Goal: Task Accomplishment & Management: Use online tool/utility

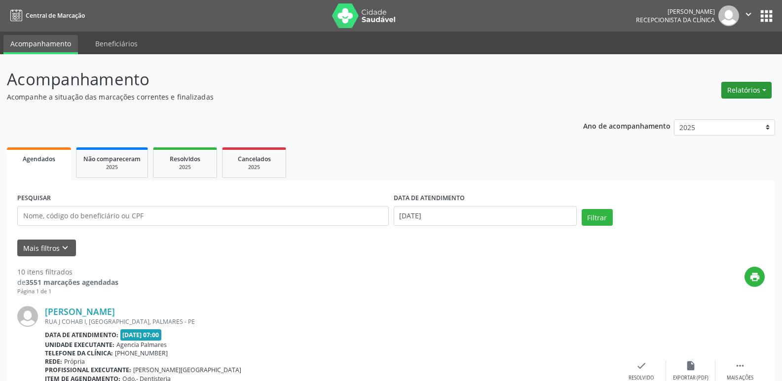
click at [763, 90] on button "Relatórios" at bounding box center [746, 90] width 50 height 17
click at [707, 111] on link "Agendamentos" at bounding box center [719, 112] width 106 height 14
select select "9"
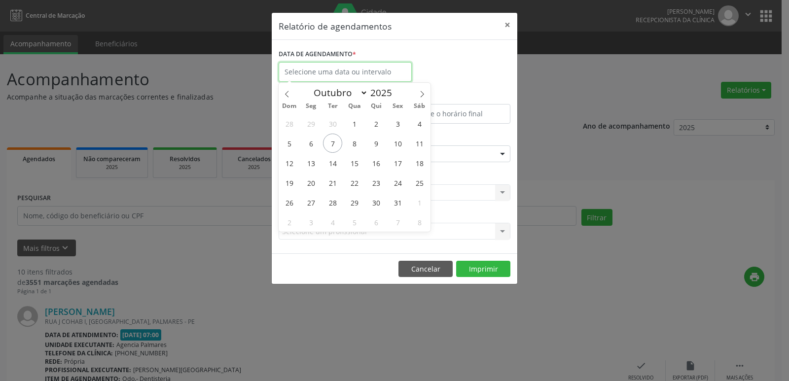
click at [310, 69] on input "text" at bounding box center [345, 72] width 133 height 20
click at [335, 142] on span "7" at bounding box center [332, 143] width 19 height 19
type input "[DATE]"
click at [332, 142] on span "7" at bounding box center [332, 143] width 19 height 19
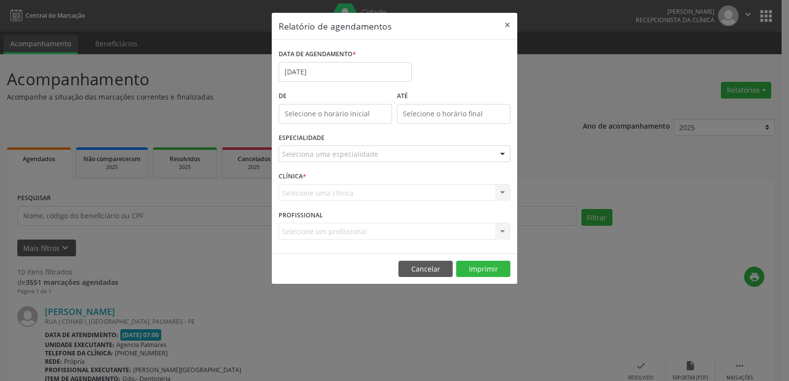
click at [426, 150] on div "Seleciona uma especialidade" at bounding box center [395, 154] width 232 height 17
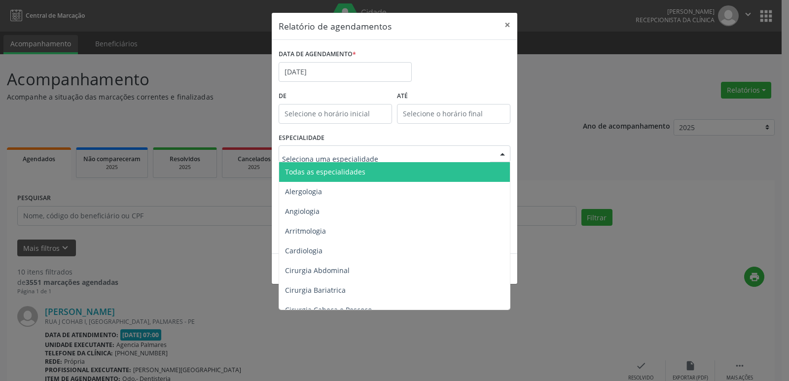
click at [349, 174] on span "Todas as especialidades" at bounding box center [325, 171] width 80 height 9
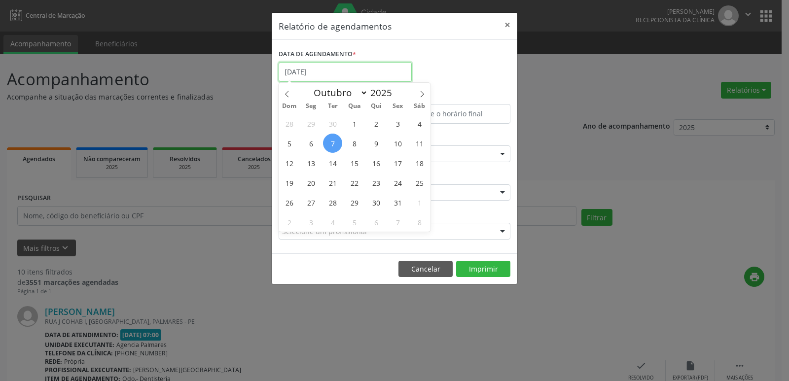
click at [357, 74] on input "[DATE]" at bounding box center [345, 72] width 133 height 20
click at [354, 144] on span "8" at bounding box center [354, 143] width 19 height 19
type input "08/10/2025"
click at [355, 145] on span "8" at bounding box center [354, 143] width 19 height 19
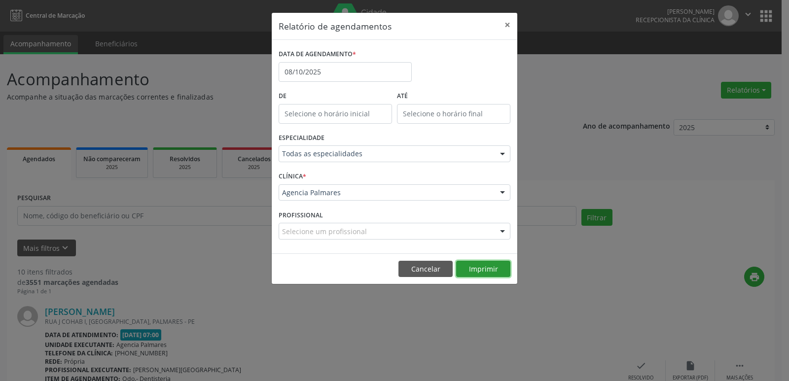
click at [483, 269] on button "Imprimir" at bounding box center [483, 269] width 54 height 17
click at [507, 26] on button "×" at bounding box center [508, 25] width 20 height 24
